Goal: Task Accomplishment & Management: Use online tool/utility

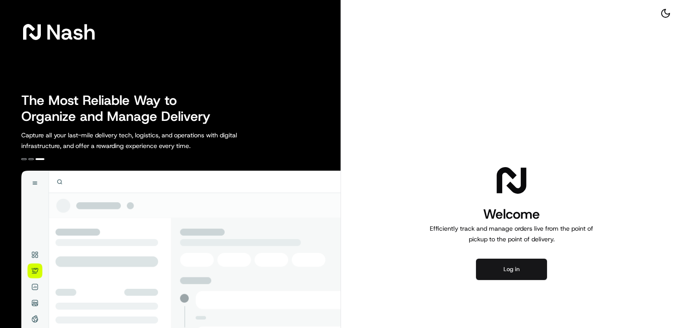
click at [514, 274] on button "Log in" at bounding box center [511, 269] width 71 height 21
